Goal: Find specific page/section: Find specific page/section

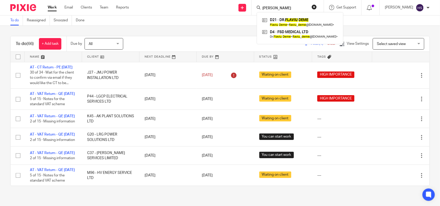
click at [317, 6] on button "reset" at bounding box center [313, 6] width 5 height 5
click at [281, 6] on input "Search" at bounding box center [282, 8] width 46 height 5
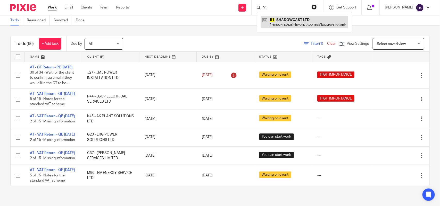
type input "R1"
click at [294, 28] on link at bounding box center [304, 22] width 87 height 12
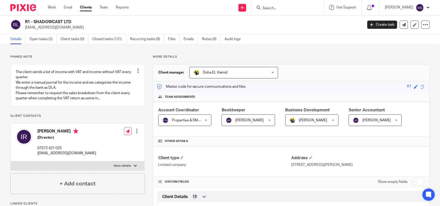
click at [285, 7] on input "Search" at bounding box center [285, 8] width 46 height 5
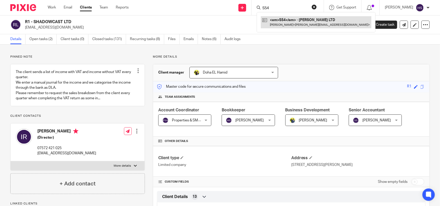
type input "S54"
click at [316, 22] on link at bounding box center [316, 22] width 110 height 12
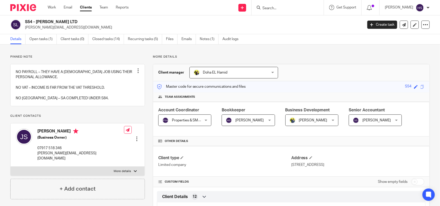
click at [301, 6] on input "Search" at bounding box center [285, 8] width 46 height 5
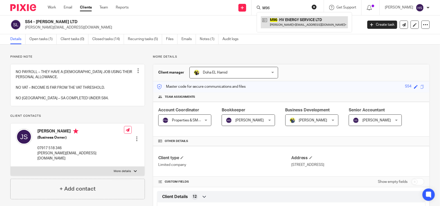
type input "M96"
click at [302, 19] on link at bounding box center [304, 22] width 87 height 12
